Goal: Task Accomplishment & Management: Use online tool/utility

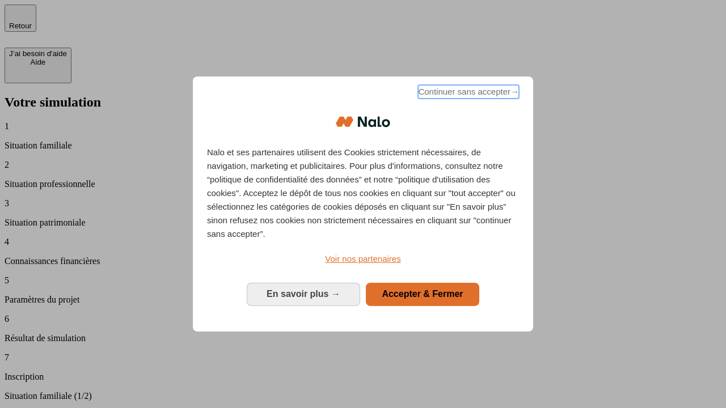
click at [467, 94] on span "Continuer sans accepter →" at bounding box center [468, 92] width 101 height 14
